Goal: Task Accomplishment & Management: Manage account settings

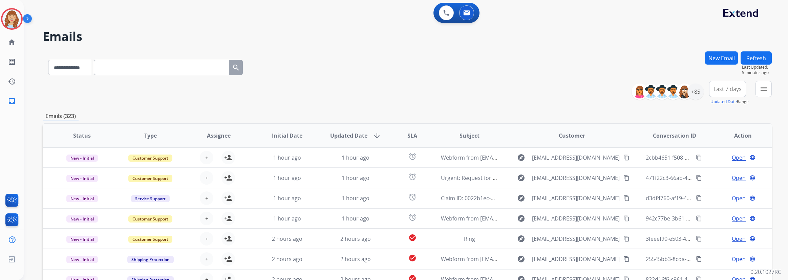
select select "**********"
click at [17, 21] on img at bounding box center [11, 18] width 19 height 19
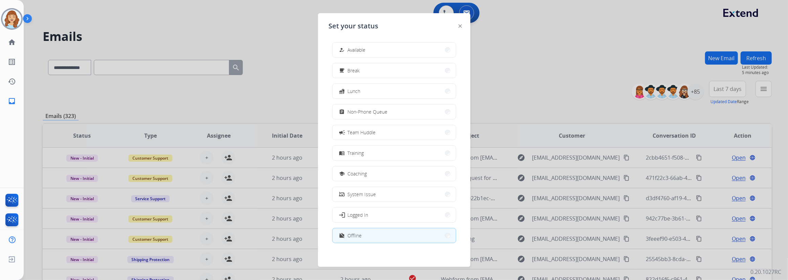
click at [460, 25] on img at bounding box center [459, 25] width 3 height 3
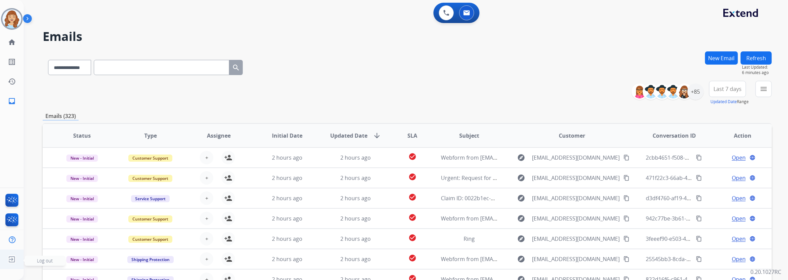
click at [34, 262] on span "Log out" at bounding box center [45, 261] width 41 height 10
